Goal: Task Accomplishment & Management: Use online tool/utility

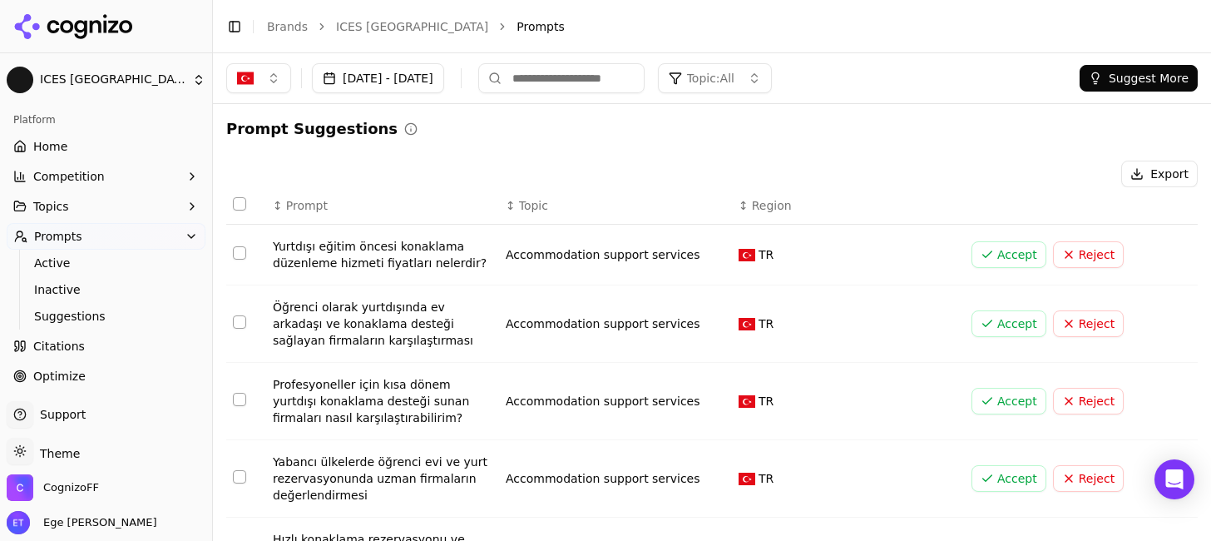
click at [69, 146] on link "Home" at bounding box center [106, 146] width 199 height 27
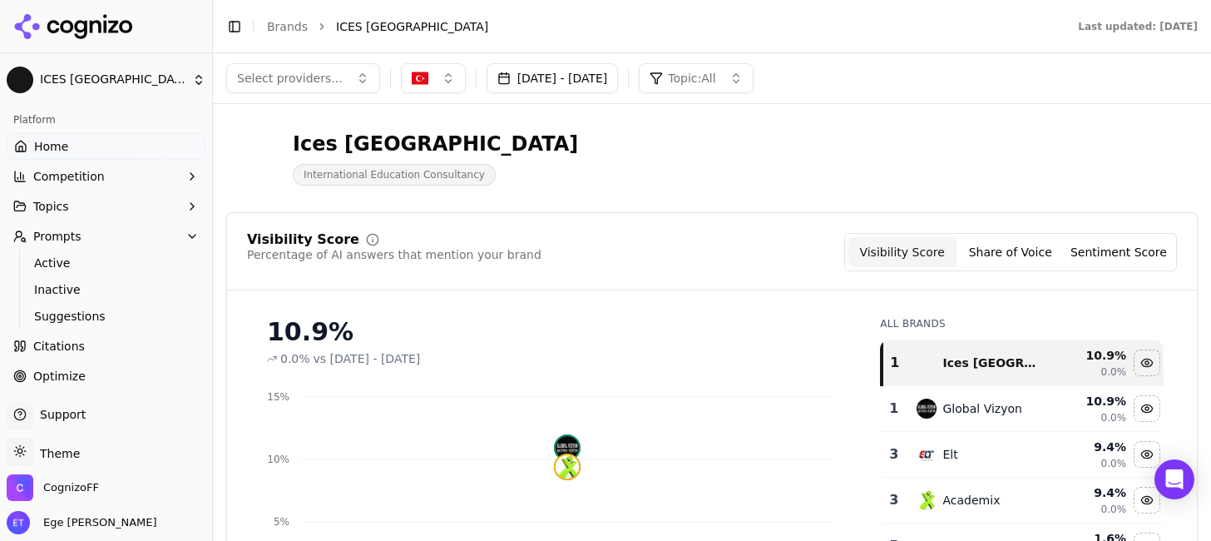
click at [1011, 256] on button "Share of Voice" at bounding box center [1011, 252] width 108 height 30
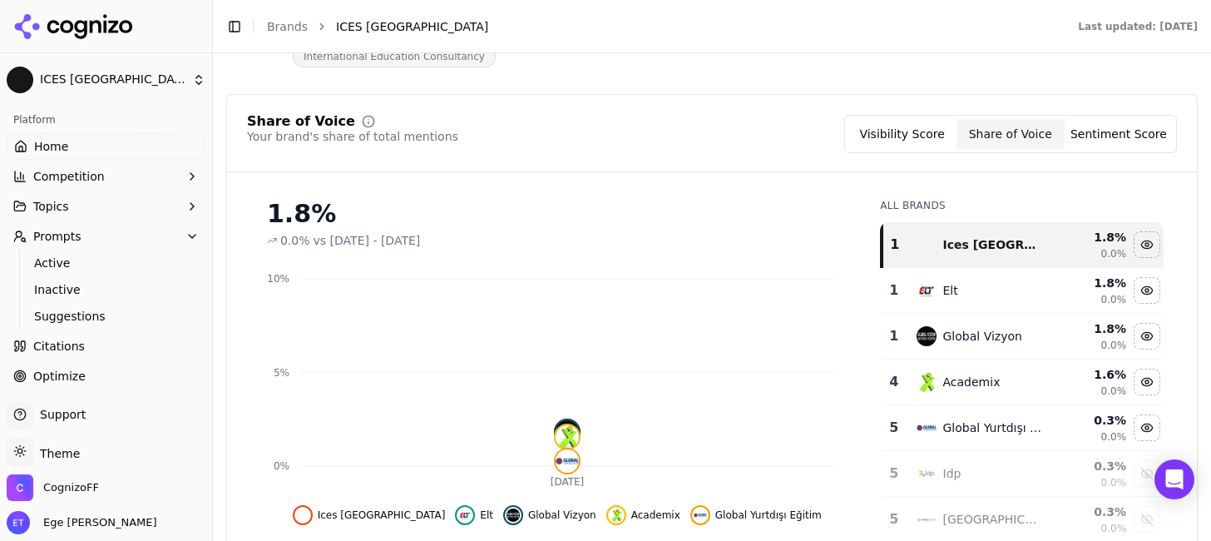
scroll to position [124, 0]
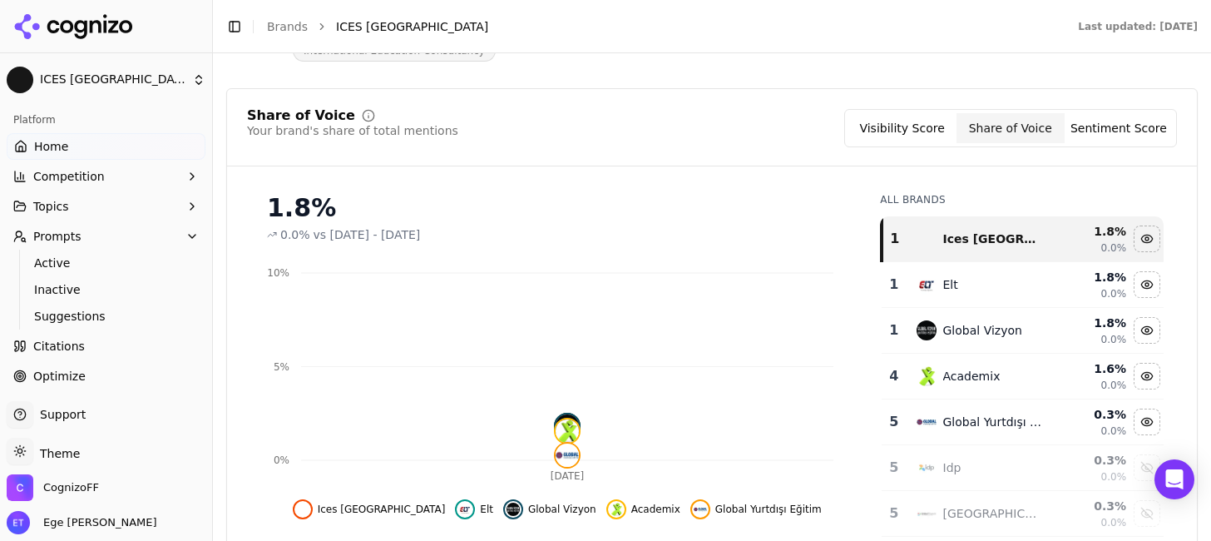
click at [1120, 126] on button "Sentiment Score" at bounding box center [1119, 128] width 108 height 30
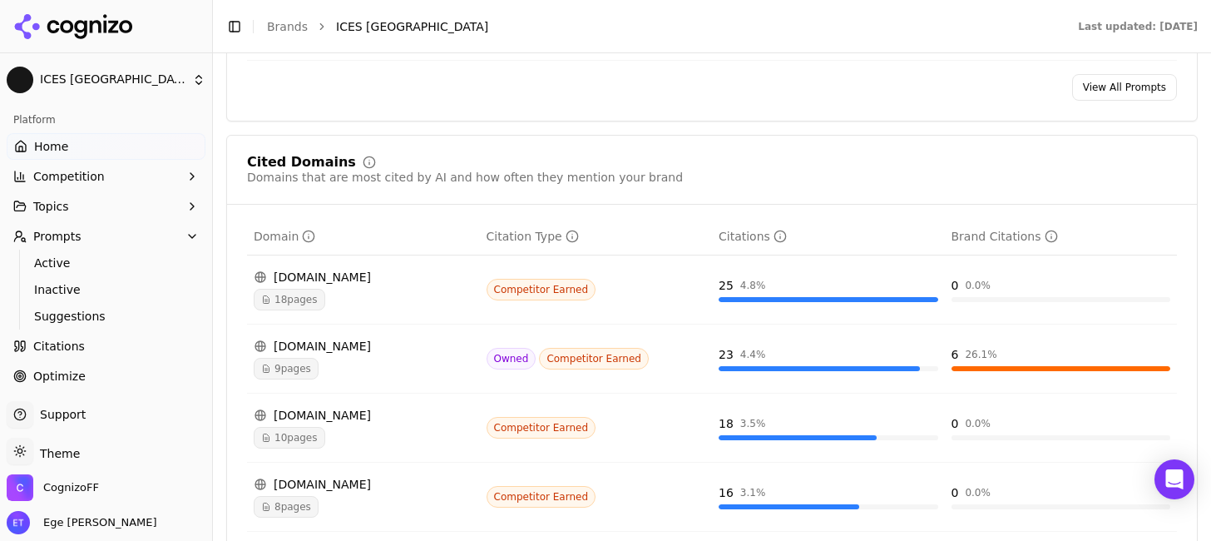
scroll to position [1760, 0]
click at [304, 360] on span "9 pages" at bounding box center [286, 368] width 65 height 22
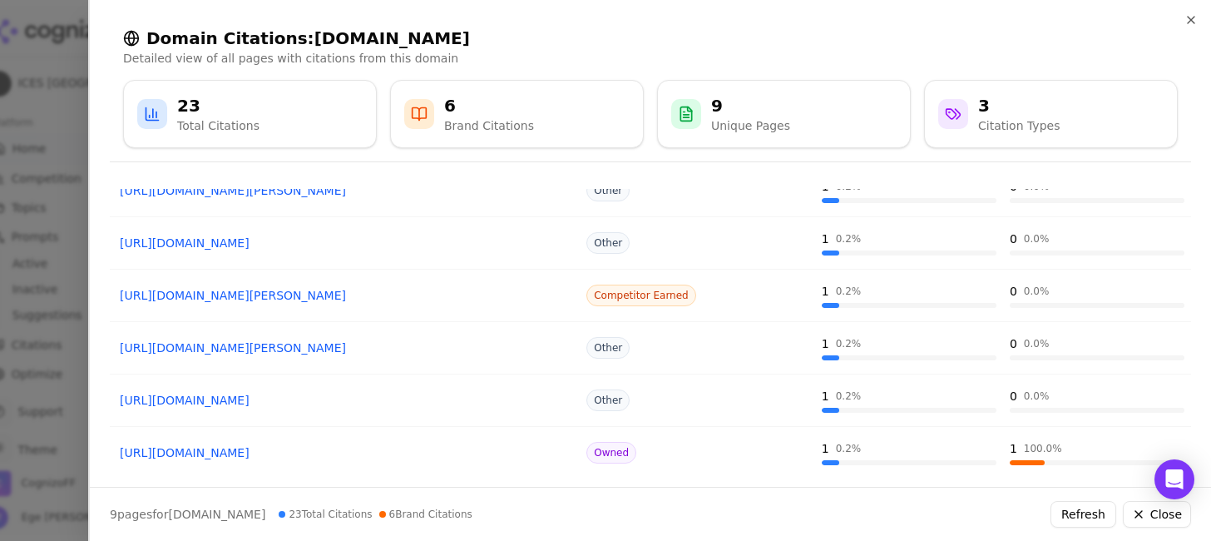
scroll to position [295, 0]
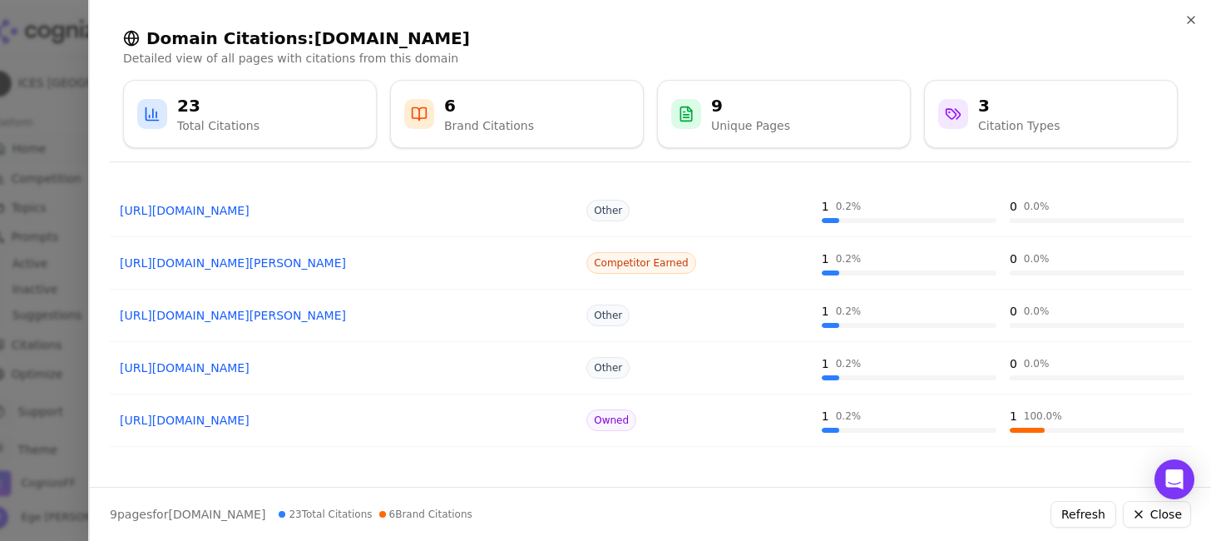
click at [1146, 515] on button "Close" at bounding box center [1157, 514] width 68 height 27
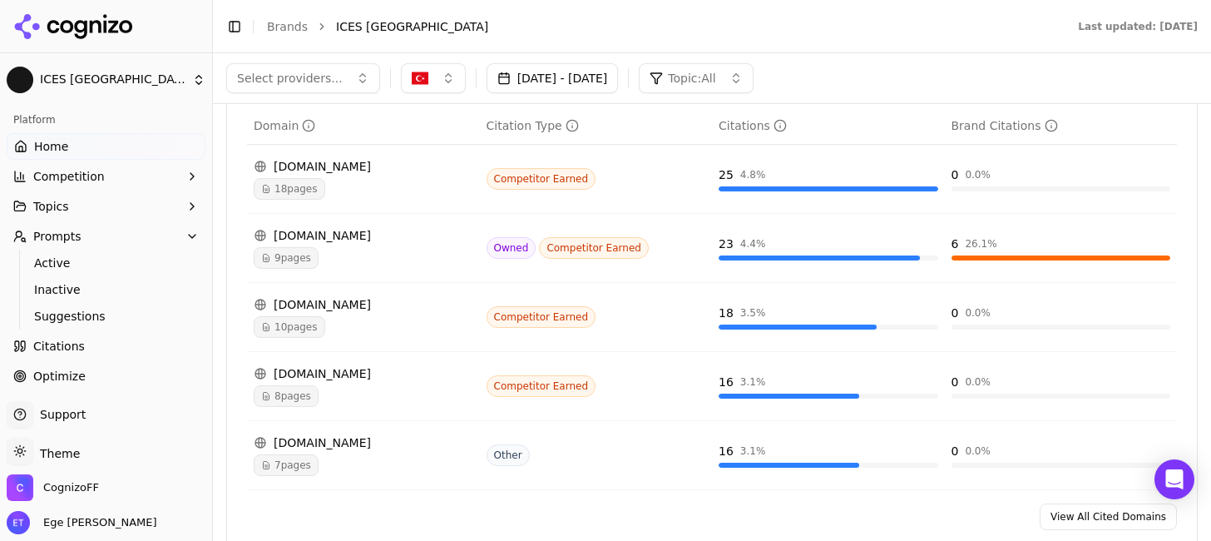
scroll to position [1766, 0]
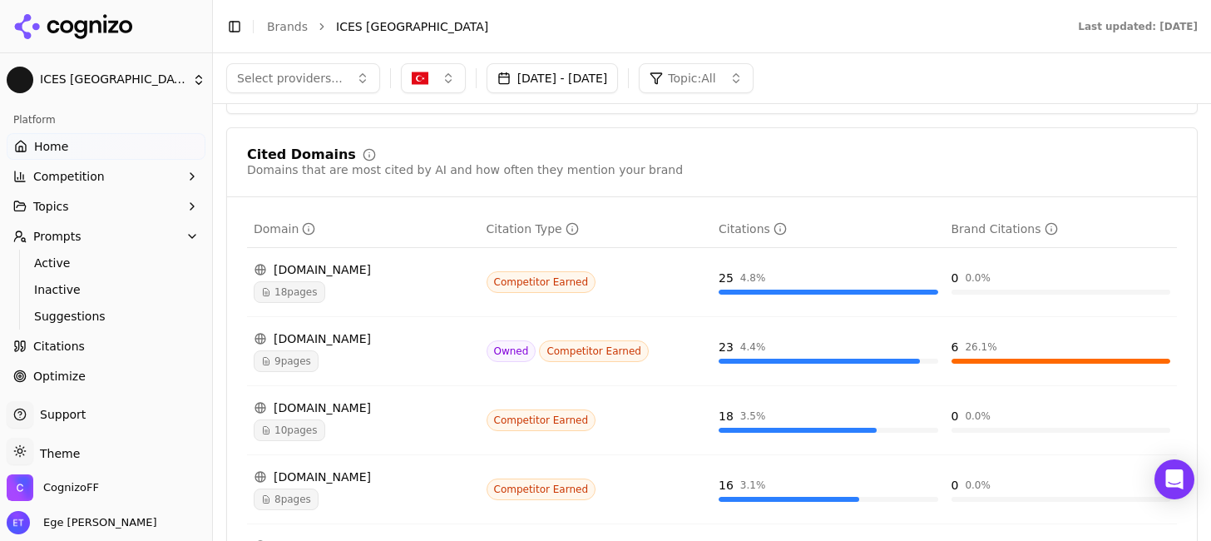
click at [314, 288] on span "18 pages" at bounding box center [290, 292] width 72 height 22
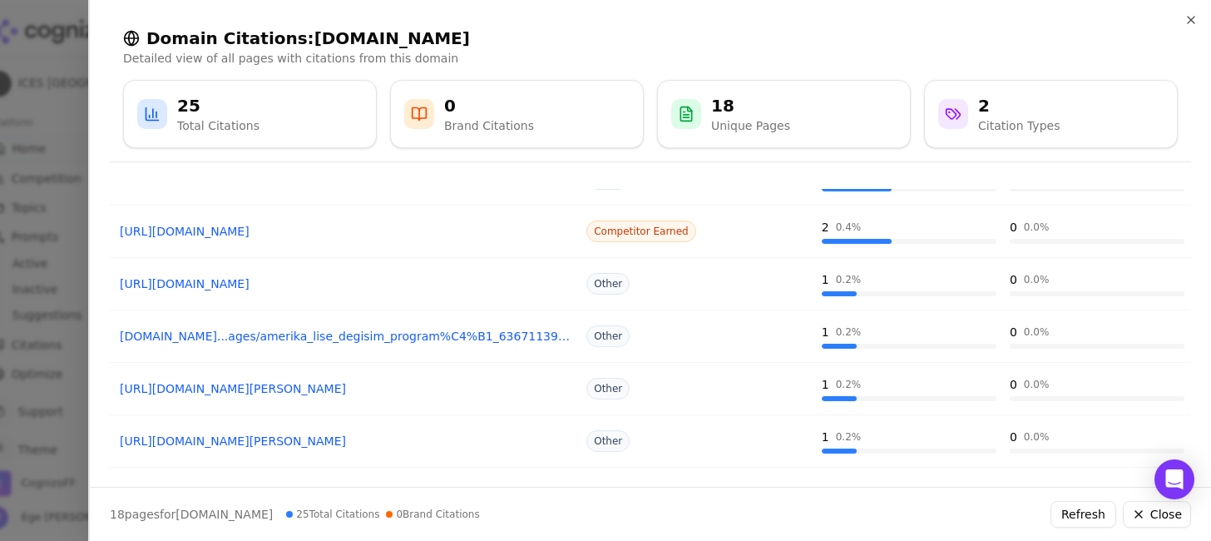
scroll to position [287, 0]
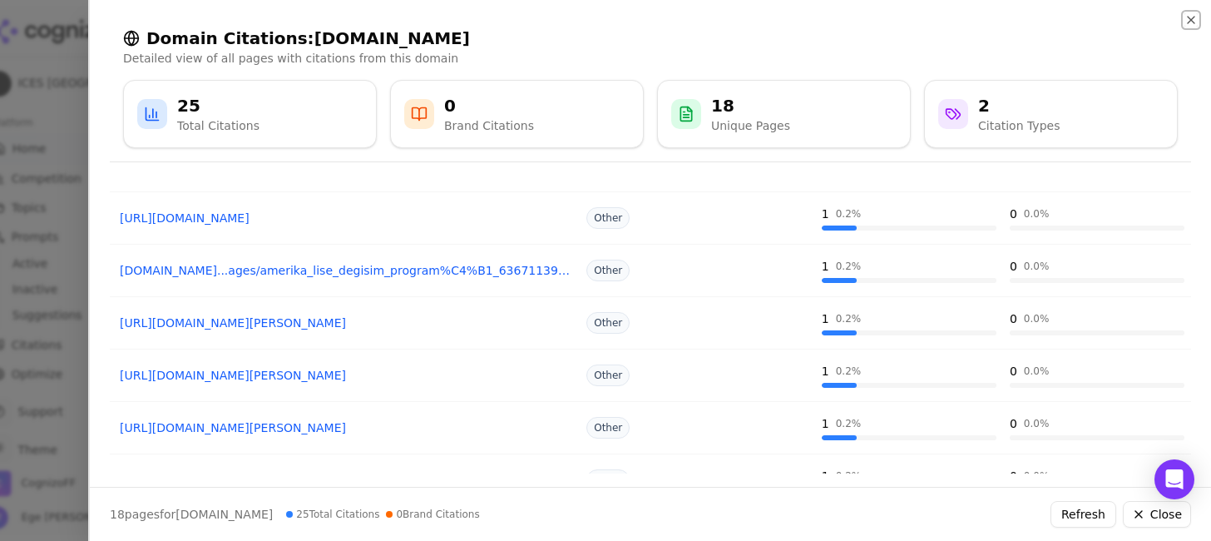
click at [1193, 21] on icon "button" at bounding box center [1191, 20] width 7 height 7
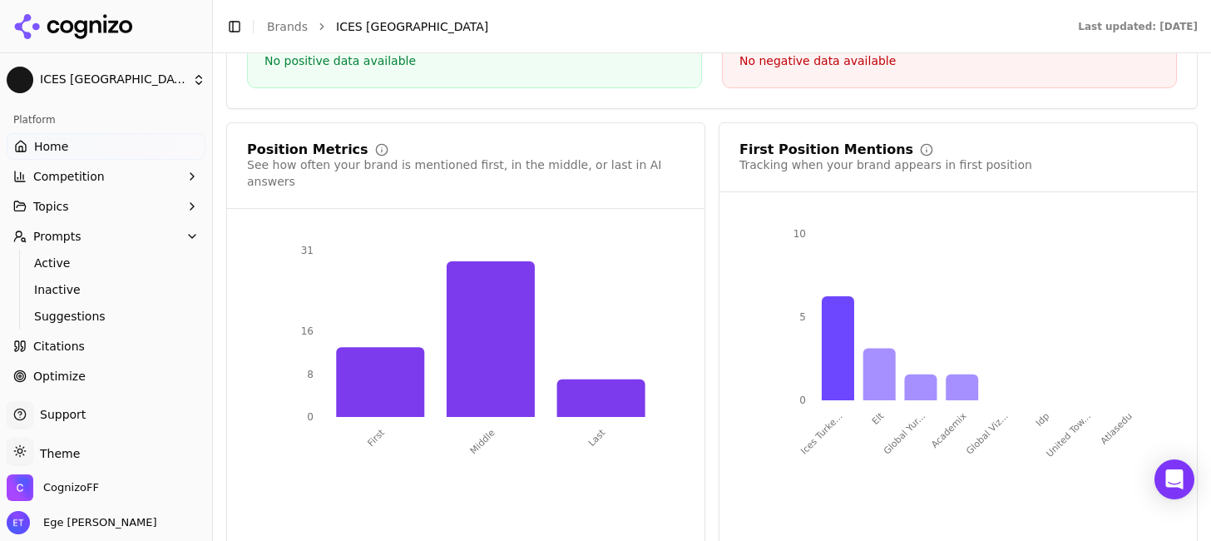
scroll to position [3196, 0]
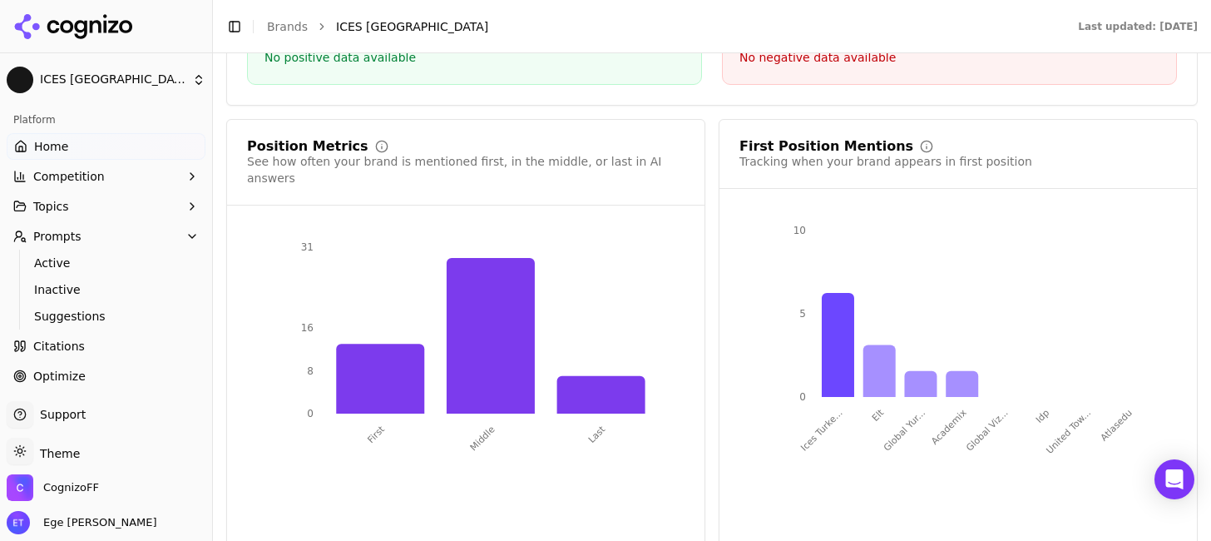
click at [91, 174] on span "Competition" at bounding box center [69, 176] width 72 height 17
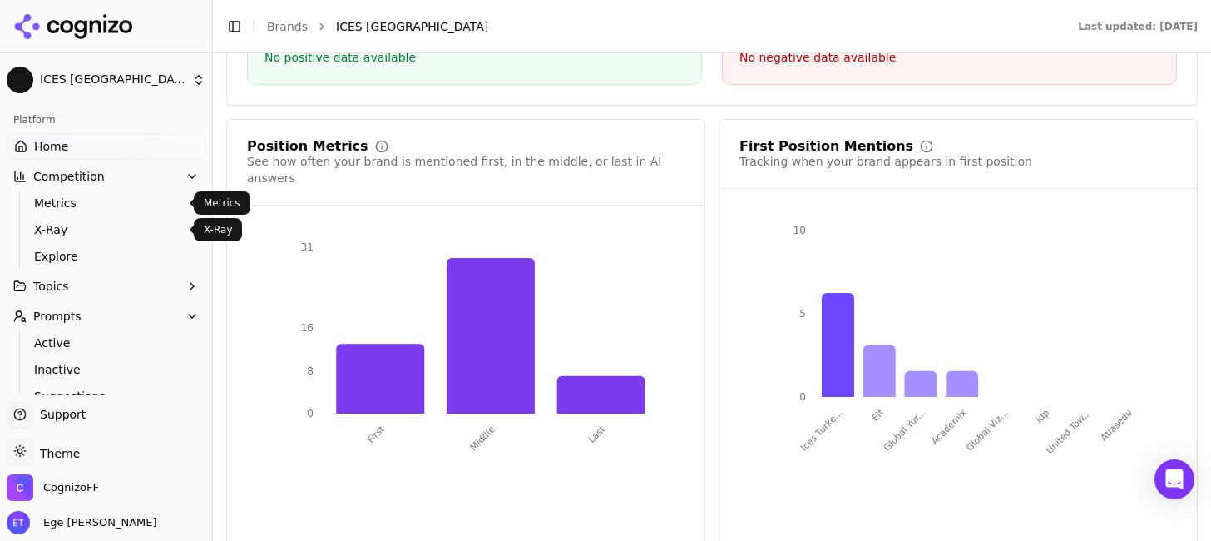
click at [98, 204] on span "Metrics" at bounding box center [106, 203] width 145 height 17
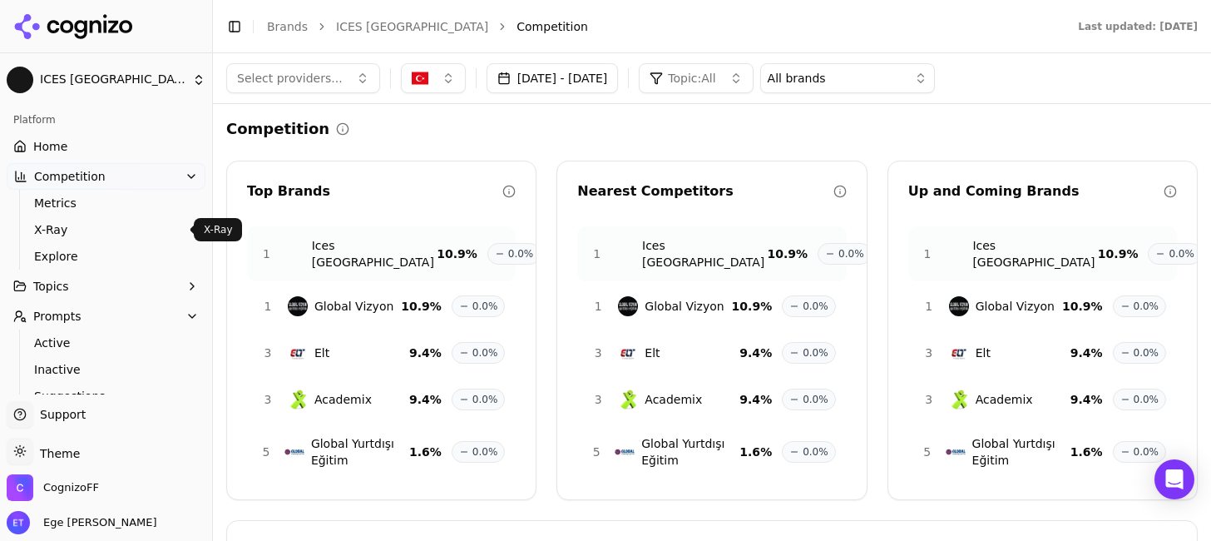
click at [122, 233] on span "X-Ray" at bounding box center [106, 229] width 145 height 17
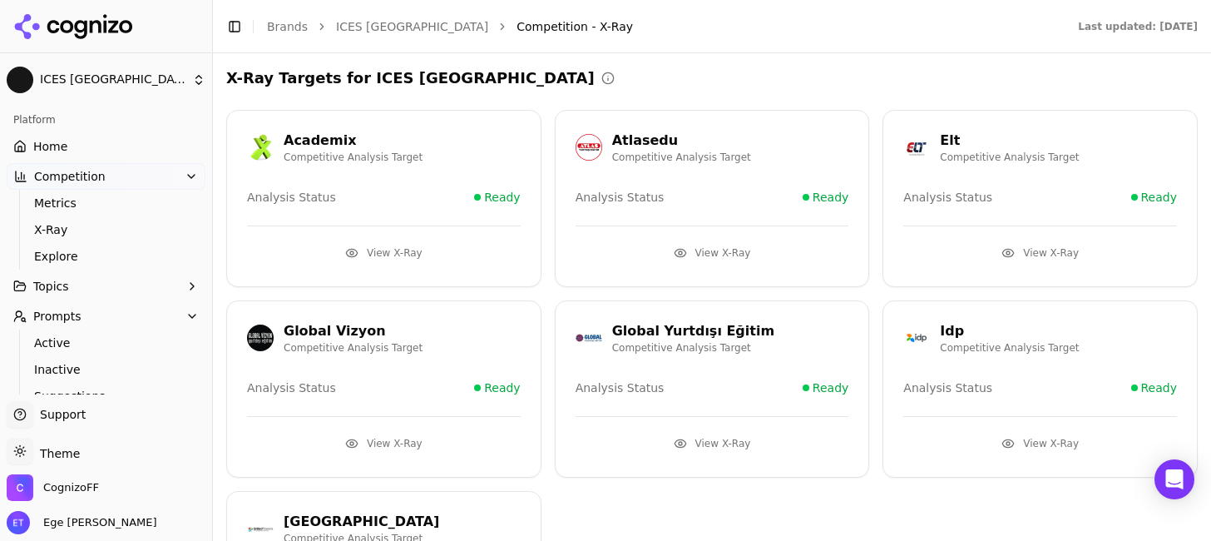
click at [1035, 255] on button "View X-Ray" at bounding box center [1040, 253] width 274 height 27
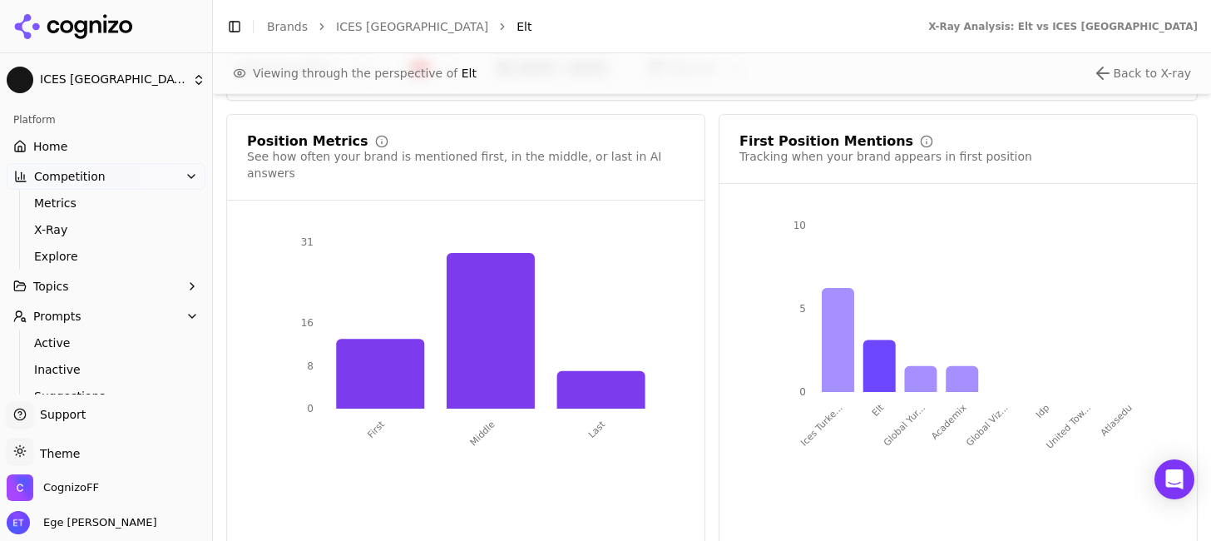
scroll to position [2363, 0]
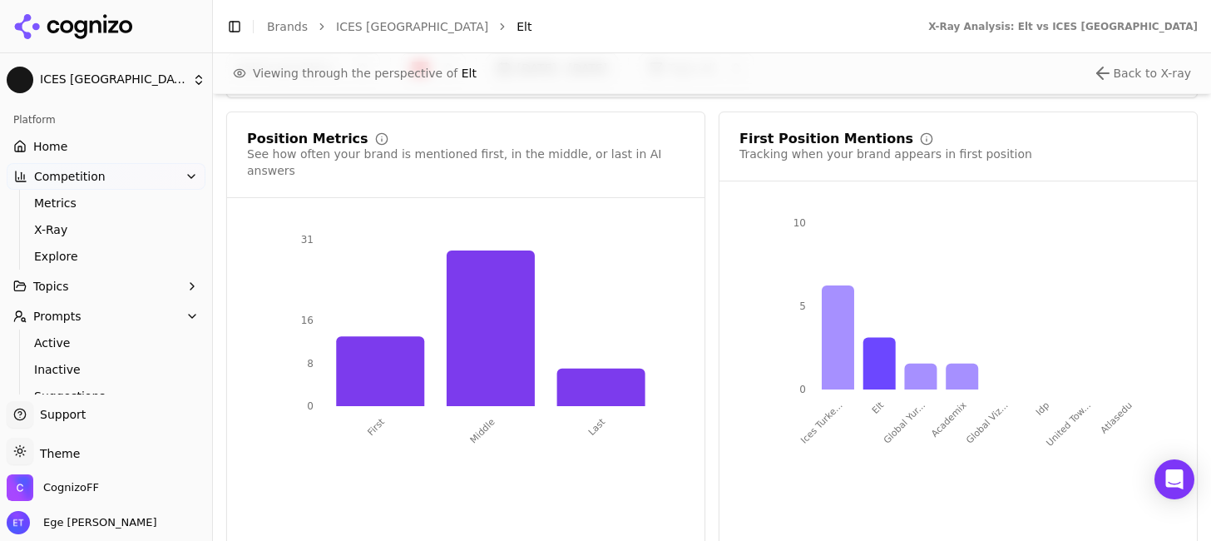
click at [101, 282] on button "Topics" at bounding box center [106, 286] width 199 height 27
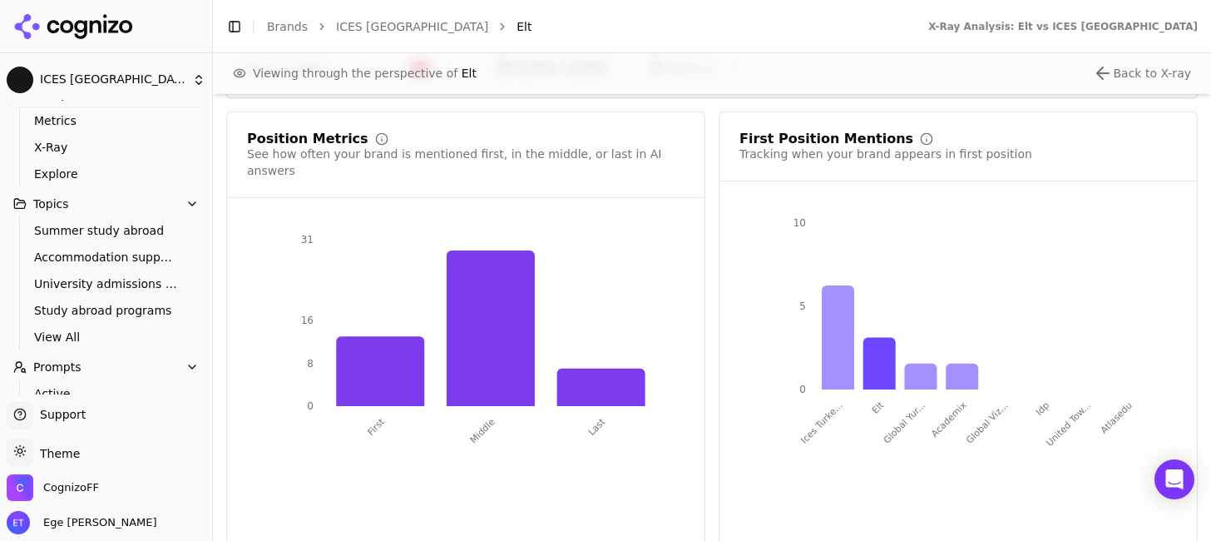
scroll to position [83, 0]
click at [106, 303] on span "Study abroad programs" at bounding box center [106, 309] width 145 height 17
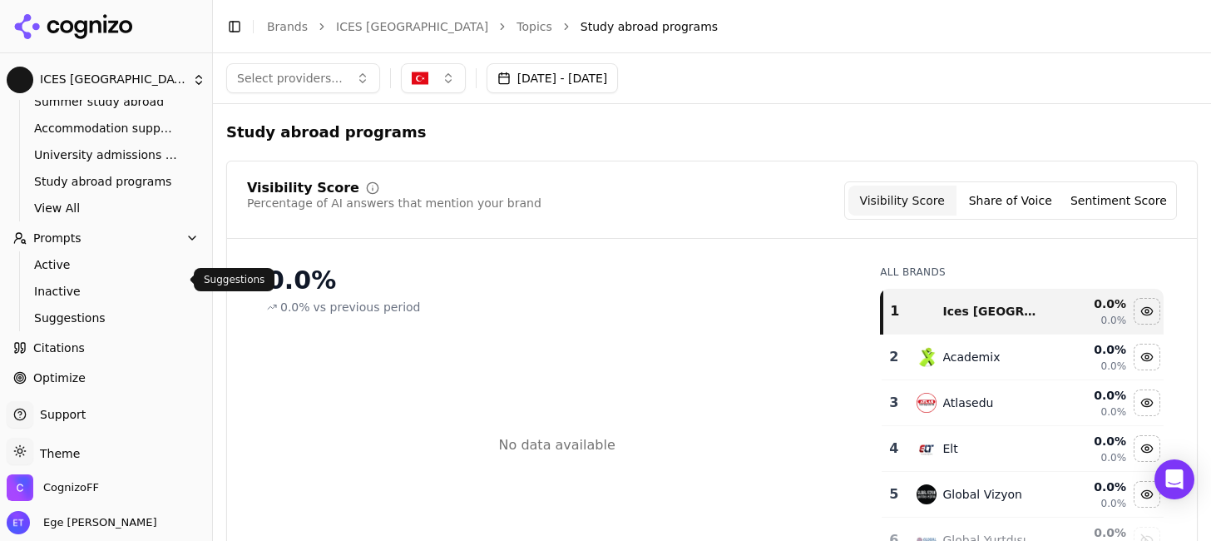
scroll to position [275, 0]
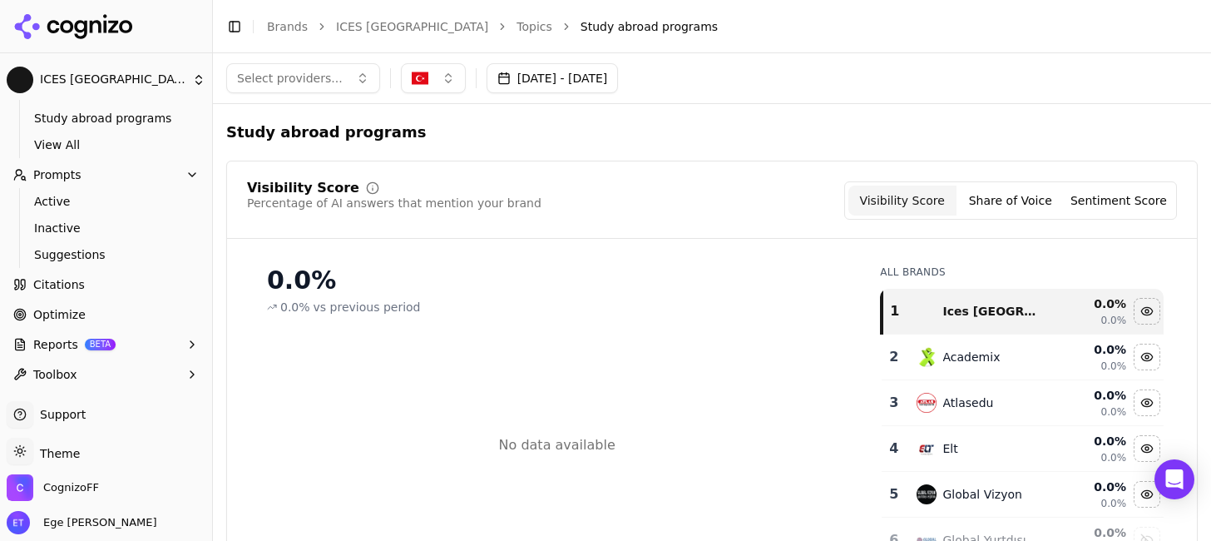
click at [103, 306] on link "Optimize" at bounding box center [106, 314] width 199 height 27
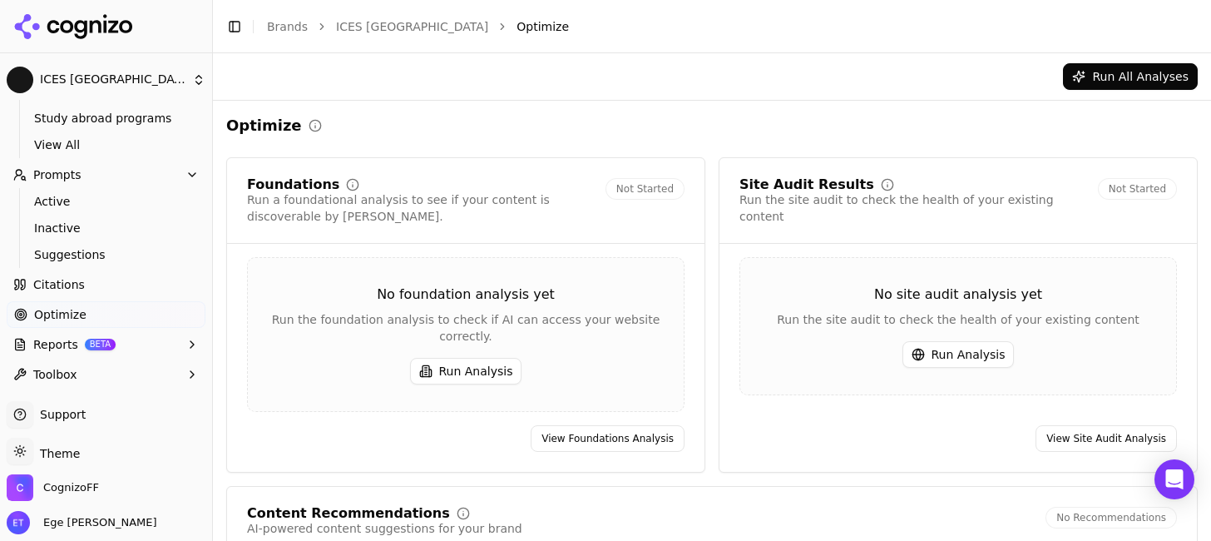
click at [482, 358] on button "Run Analysis" at bounding box center [466, 371] width 112 height 27
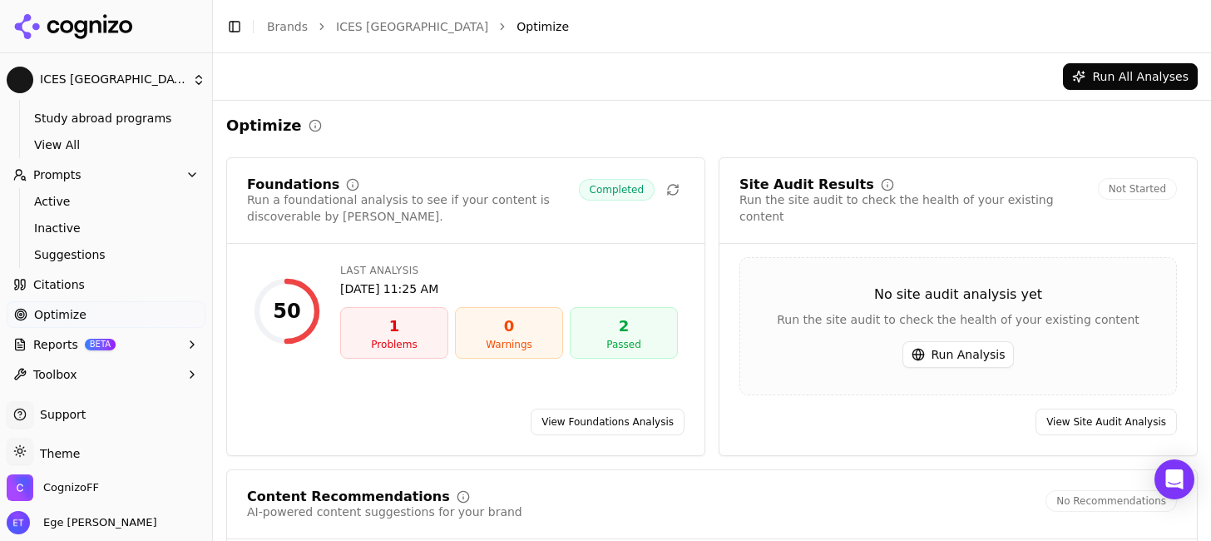
click at [953, 341] on button "Run Analysis" at bounding box center [959, 354] width 112 height 27
click at [635, 408] on link "View Foundations Analysis" at bounding box center [608, 421] width 154 height 27
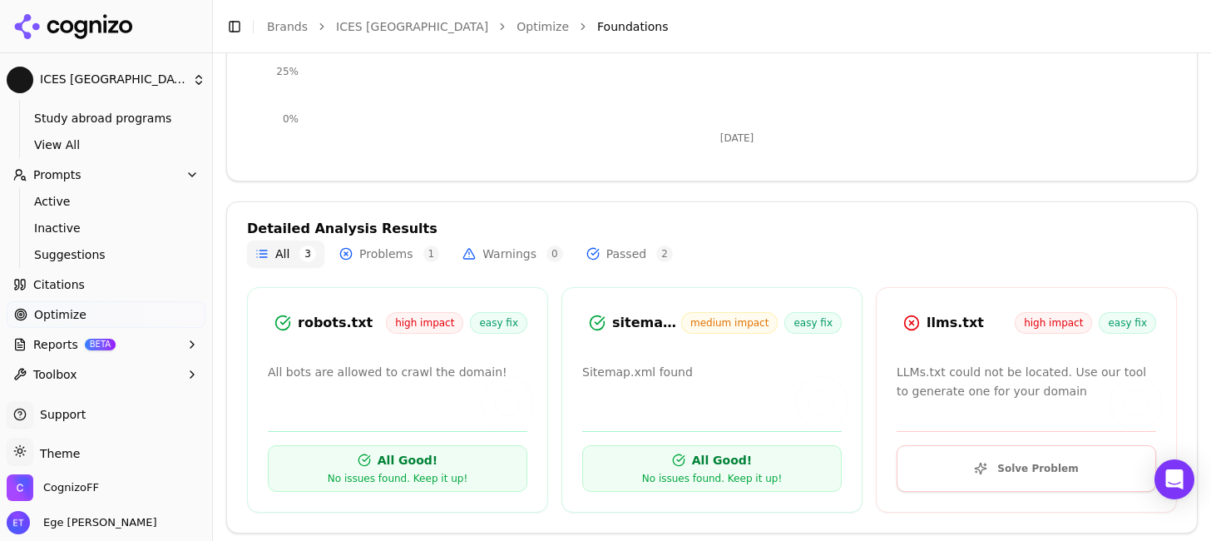
scroll to position [435, 0]
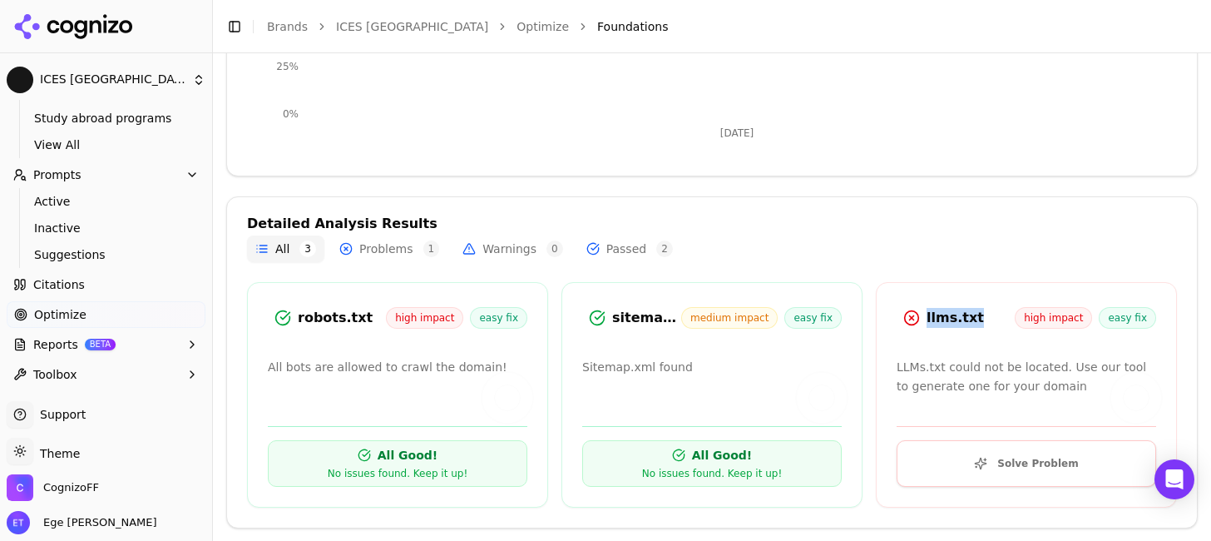
drag, startPoint x: 926, startPoint y: 318, endPoint x: 983, endPoint y: 319, distance: 56.6
click at [983, 319] on div "llms.txt high impact easy fix" at bounding box center [1027, 318] width 260 height 30
copy div "llms.txt"
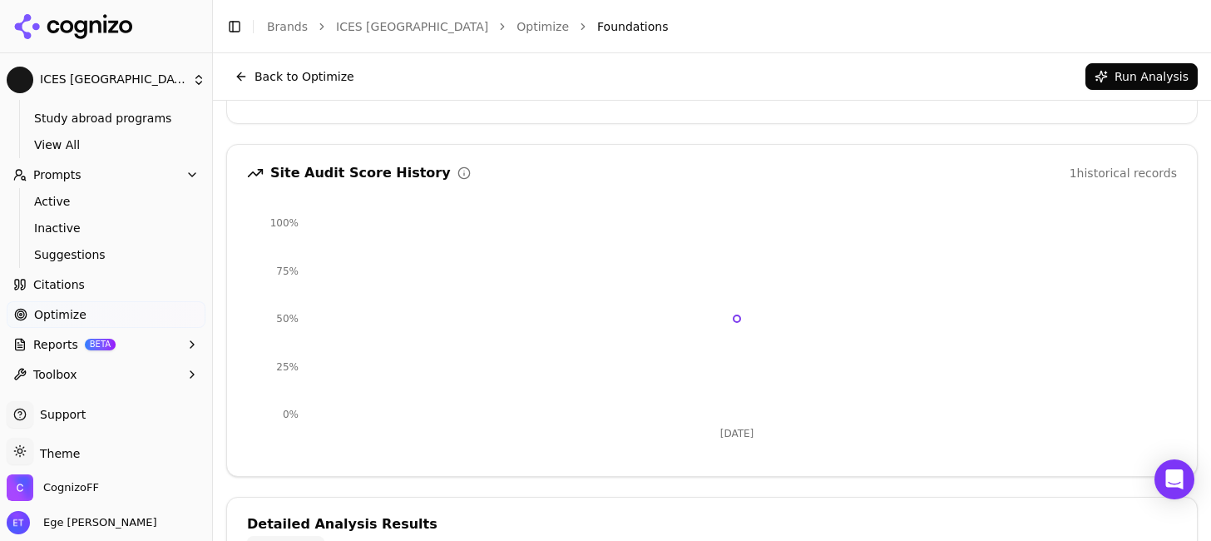
scroll to position [0, 0]
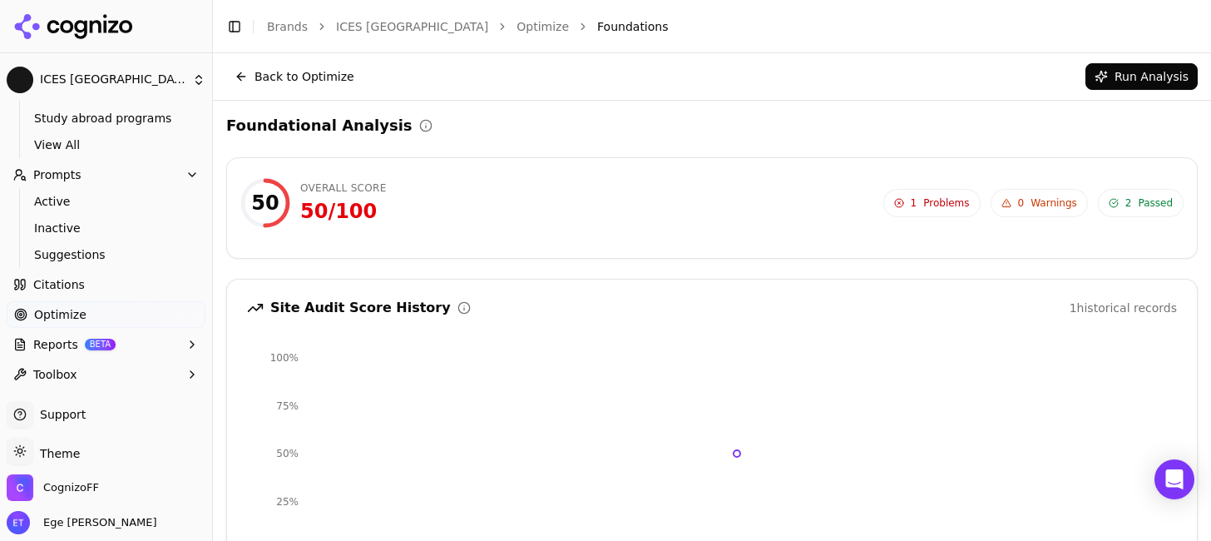
click at [243, 76] on button "Back to Optimize" at bounding box center [294, 76] width 136 height 27
